Goal: Find specific page/section: Locate a particular part of the current website

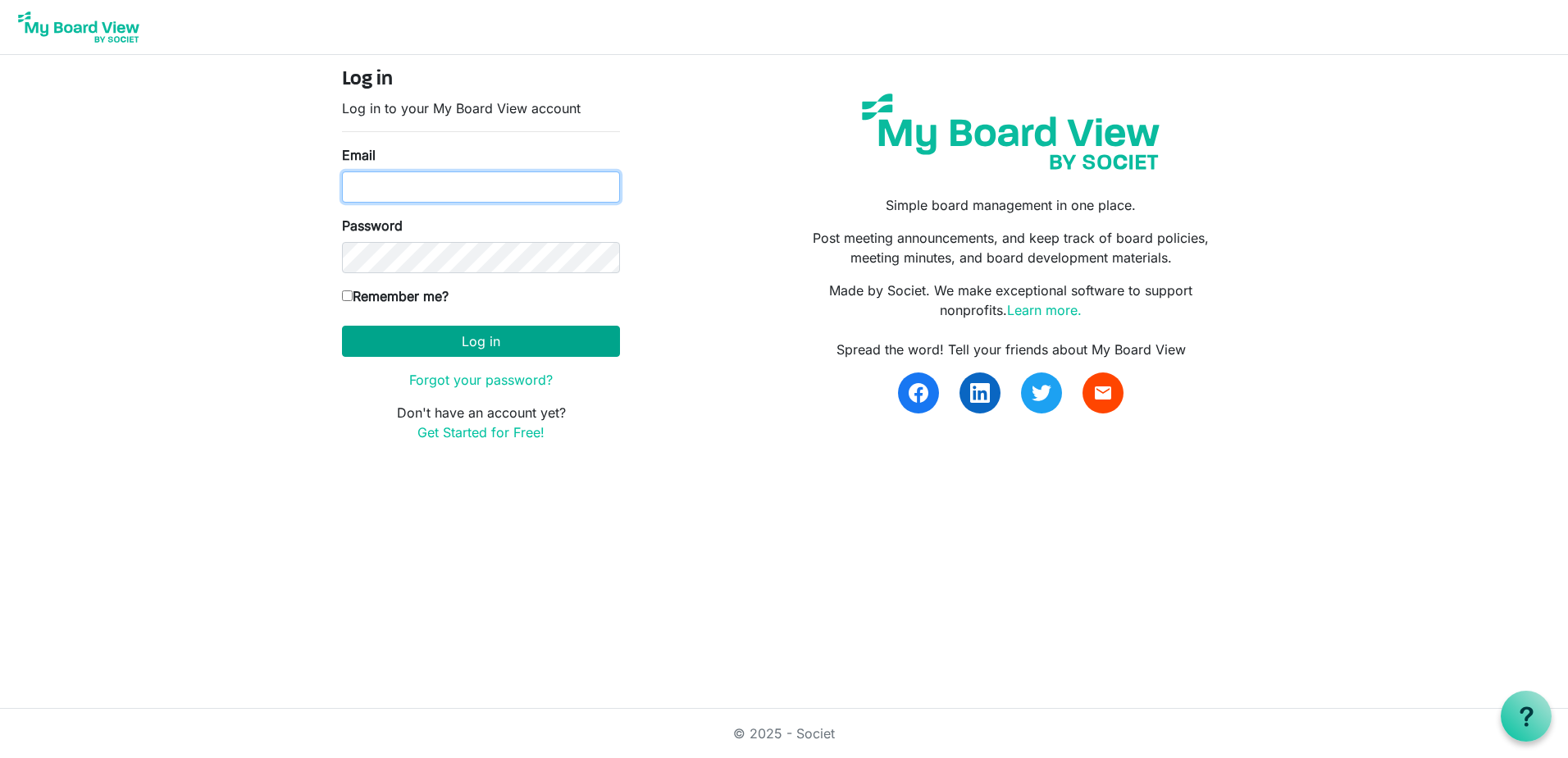
type input "pam@arc-ad.org"
click at [481, 341] on button "Log in" at bounding box center [481, 341] width 278 height 31
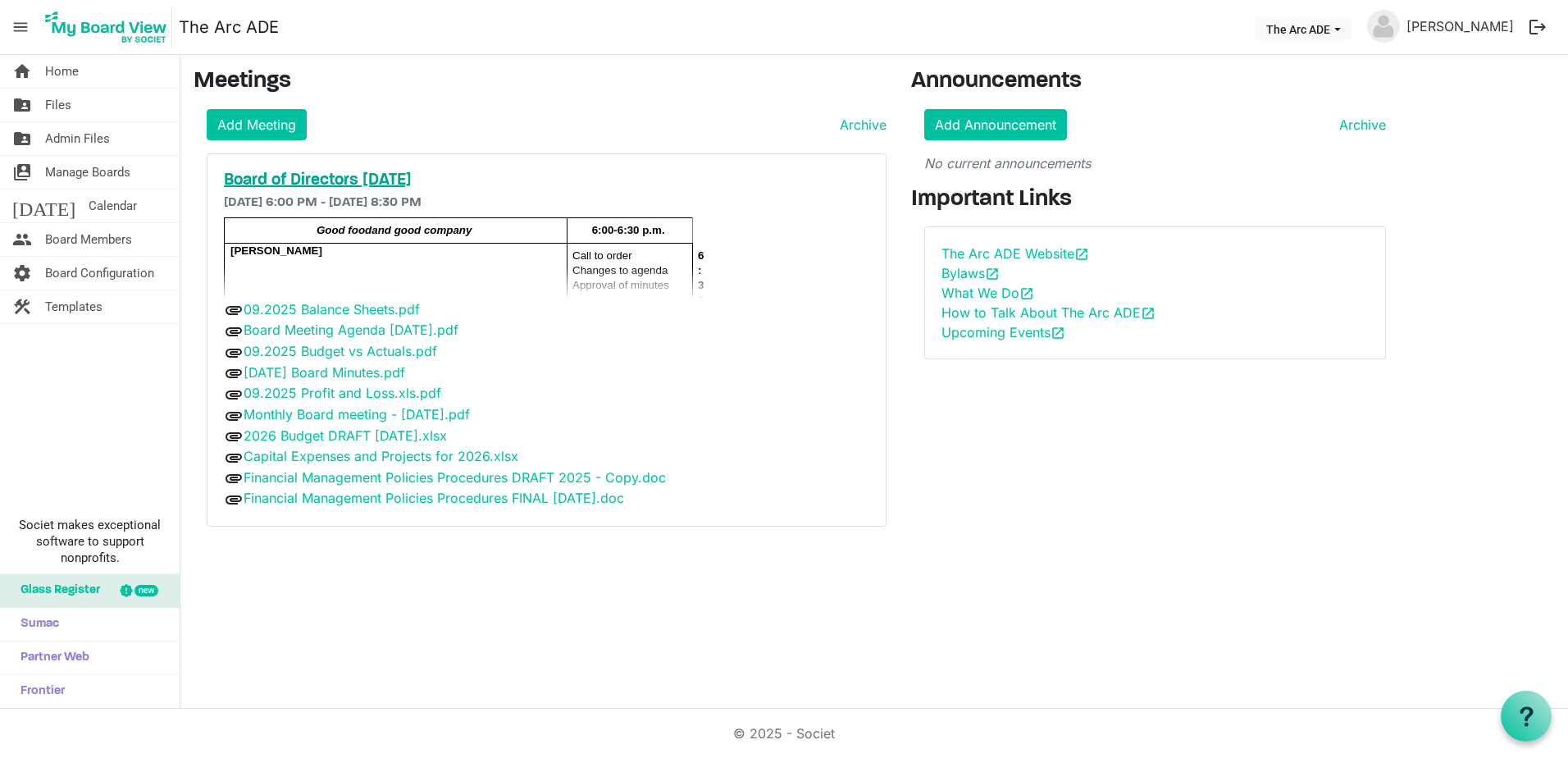
click at [369, 182] on h5 "Board of Directors [DATE]" at bounding box center [546, 180] width 646 height 20
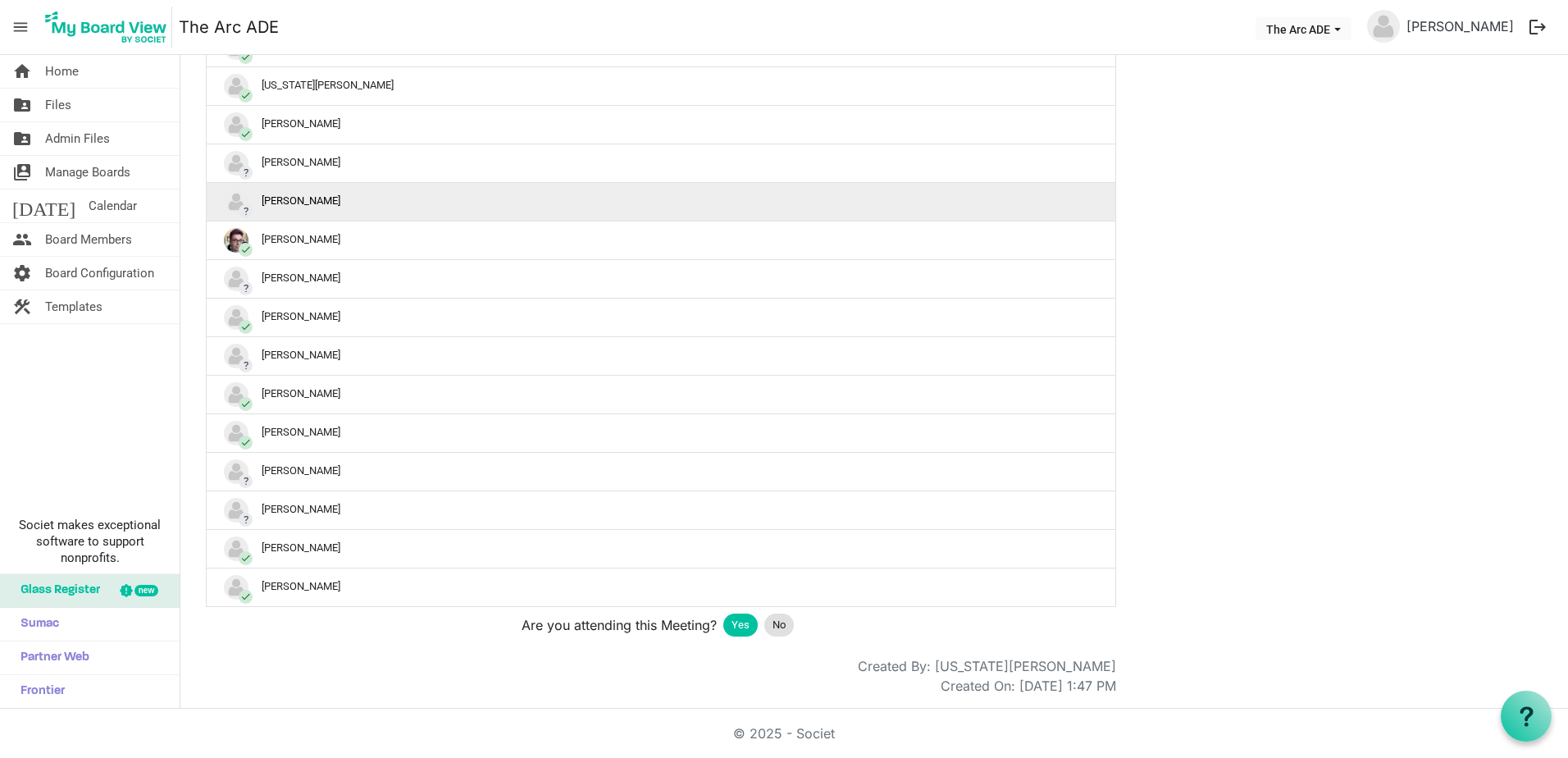
scroll to position [1232, 0]
